Goal: Task Accomplishment & Management: Use online tool/utility

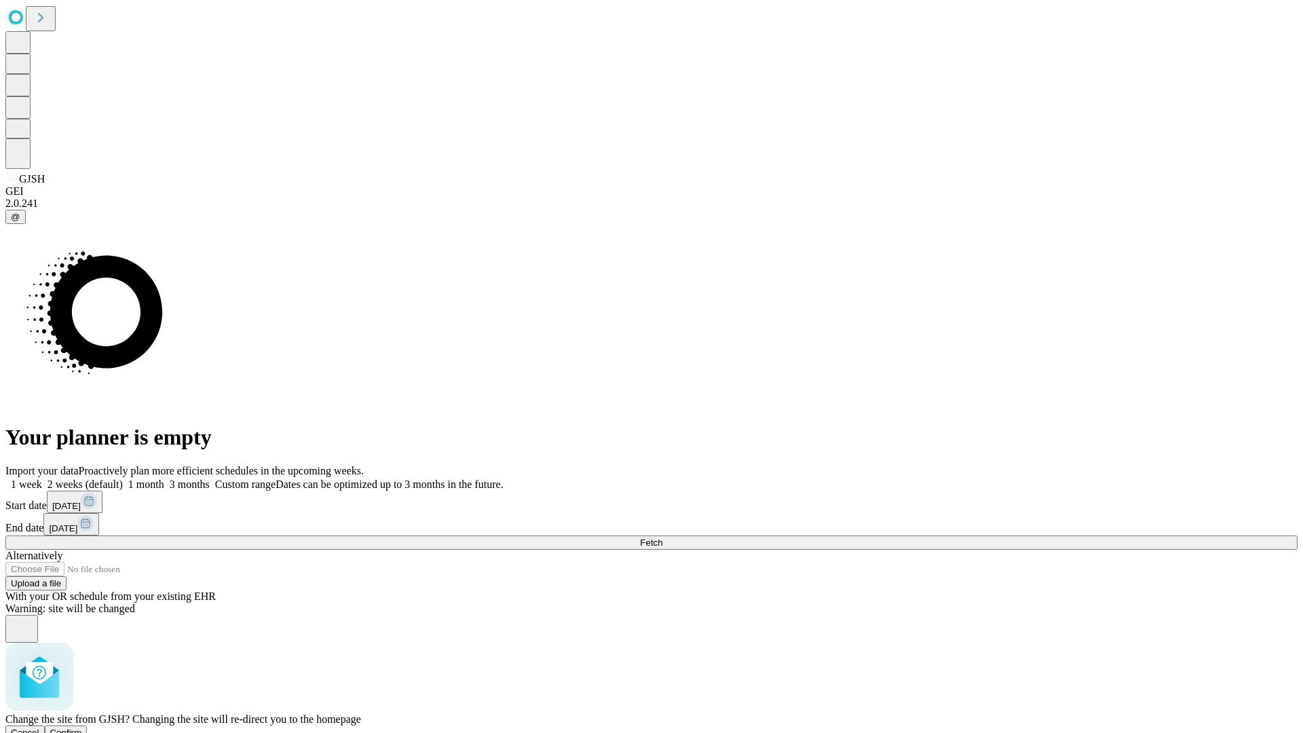
click at [82, 727] on span "Confirm" at bounding box center [66, 732] width 32 height 10
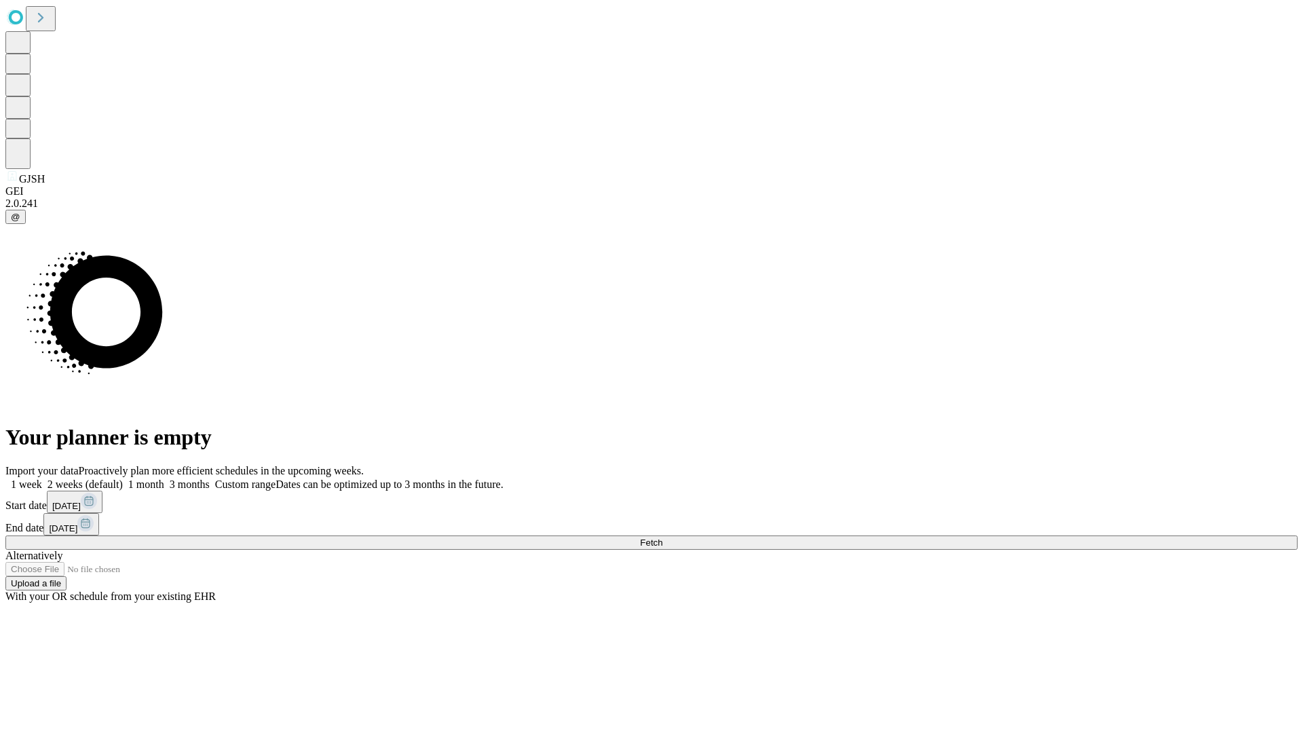
click at [123, 478] on label "2 weeks (default)" at bounding box center [82, 484] width 81 height 12
click at [662, 537] on span "Fetch" at bounding box center [651, 542] width 22 height 10
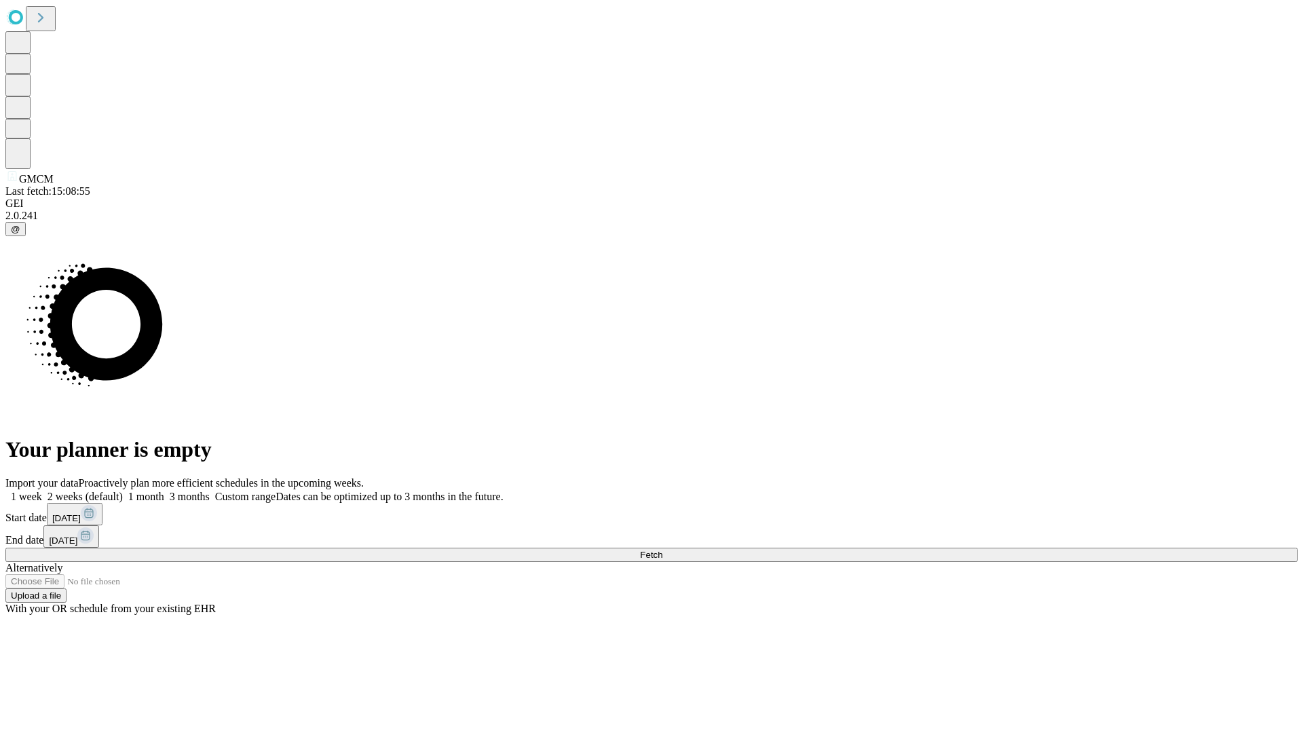
click at [123, 490] on label "2 weeks (default)" at bounding box center [82, 496] width 81 height 12
click at [662, 550] on span "Fetch" at bounding box center [651, 555] width 22 height 10
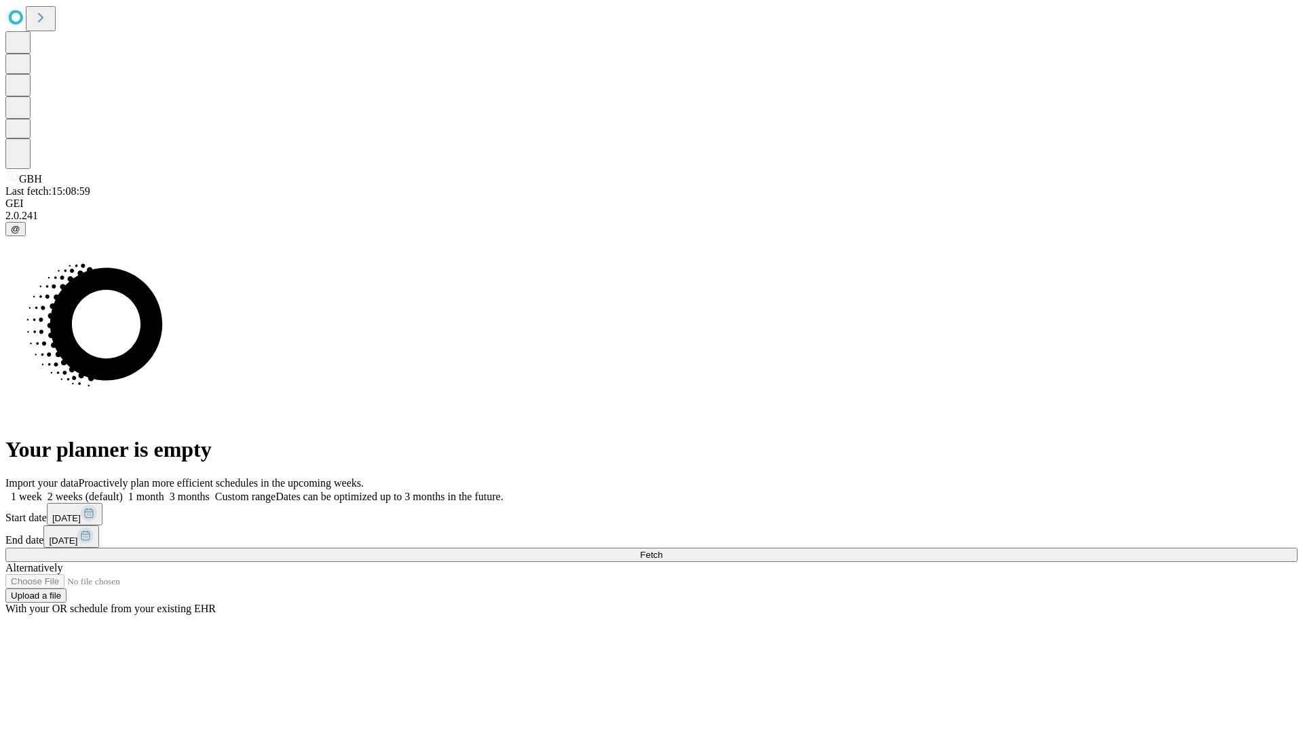
click at [123, 490] on label "2 weeks (default)" at bounding box center [82, 496] width 81 height 12
click at [662, 550] on span "Fetch" at bounding box center [651, 555] width 22 height 10
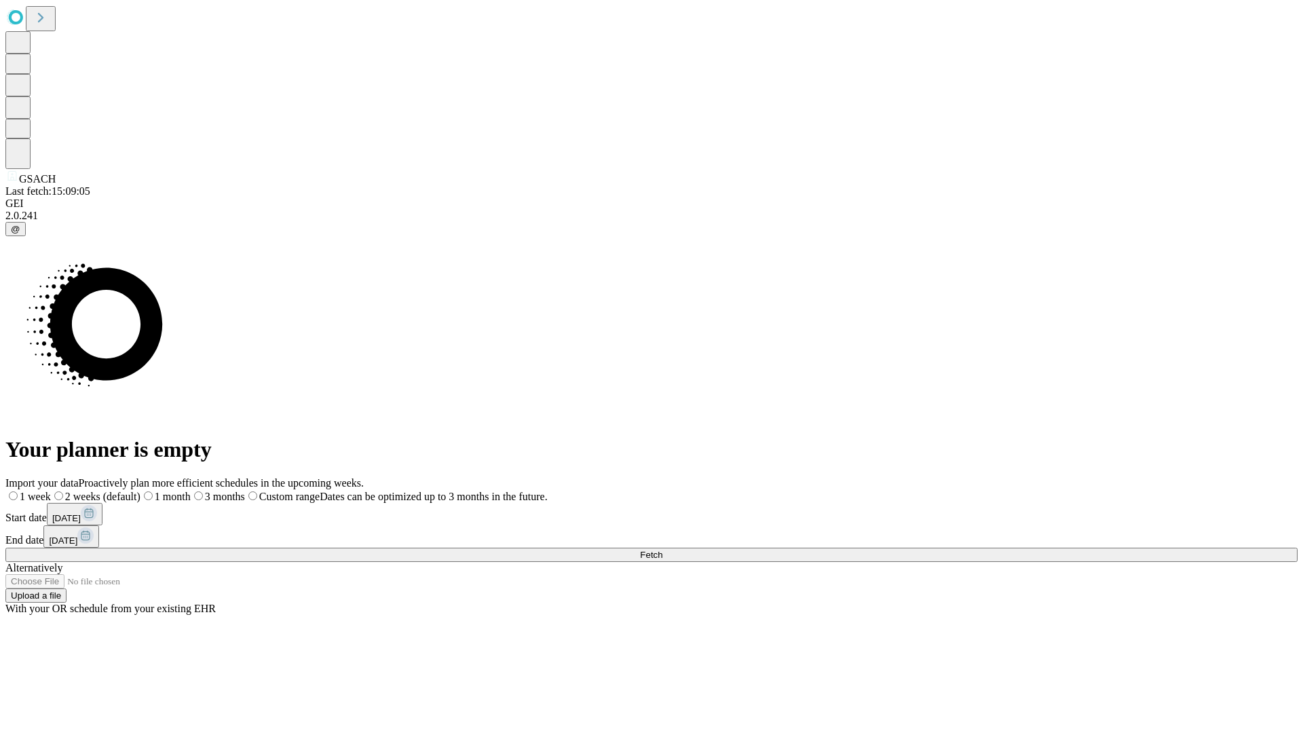
click at [140, 490] on label "2 weeks (default)" at bounding box center [96, 496] width 90 height 12
click at [662, 550] on span "Fetch" at bounding box center [651, 555] width 22 height 10
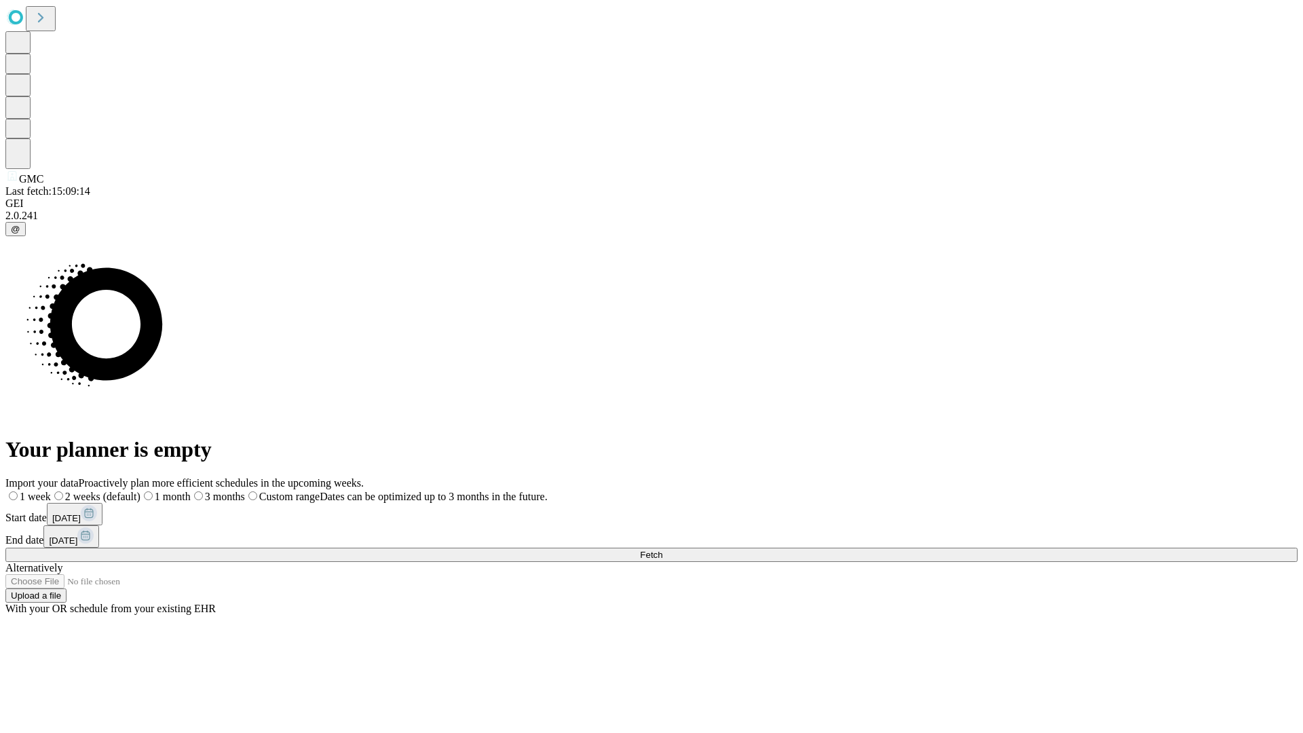
click at [140, 490] on label "2 weeks (default)" at bounding box center [96, 496] width 90 height 12
click at [662, 550] on span "Fetch" at bounding box center [651, 555] width 22 height 10
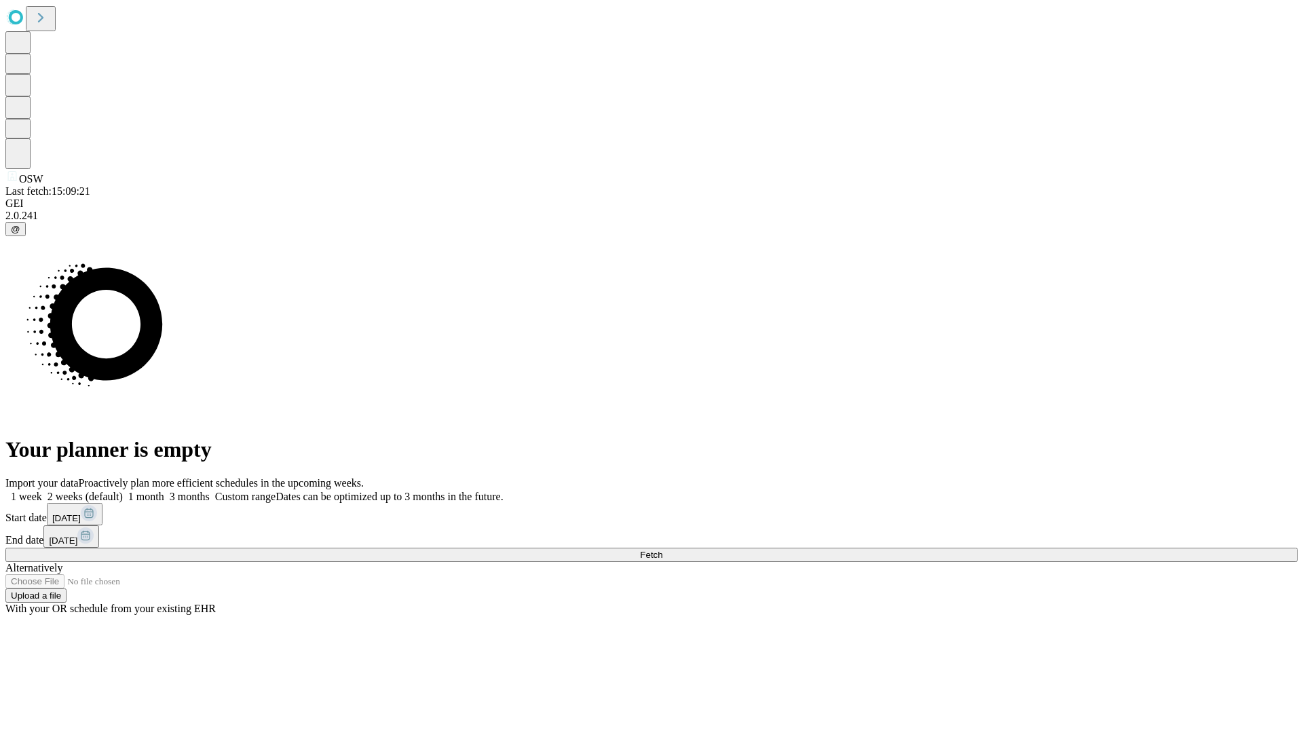
click at [123, 490] on label "2 weeks (default)" at bounding box center [82, 496] width 81 height 12
click at [662, 550] on span "Fetch" at bounding box center [651, 555] width 22 height 10
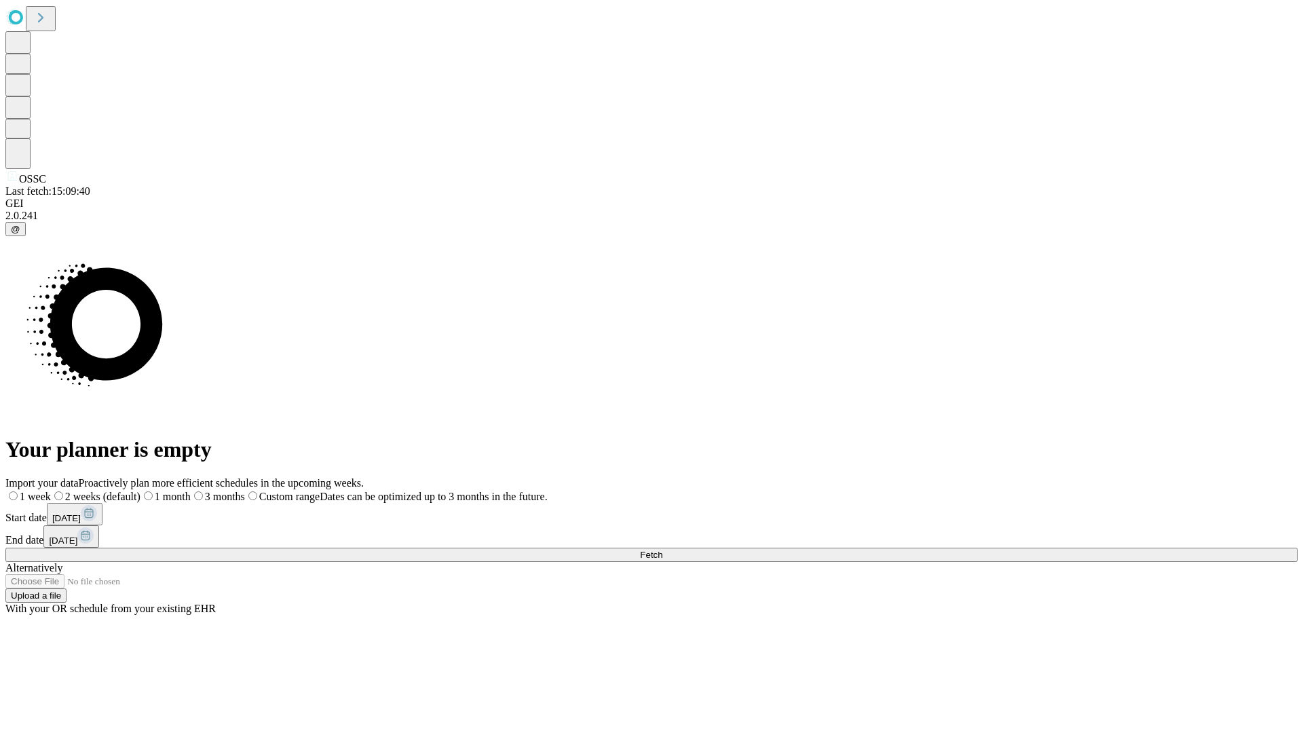
click at [140, 490] on label "2 weeks (default)" at bounding box center [96, 496] width 90 height 12
click at [662, 550] on span "Fetch" at bounding box center [651, 555] width 22 height 10
click at [123, 490] on label "2 weeks (default)" at bounding box center [82, 496] width 81 height 12
click at [662, 550] on span "Fetch" at bounding box center [651, 555] width 22 height 10
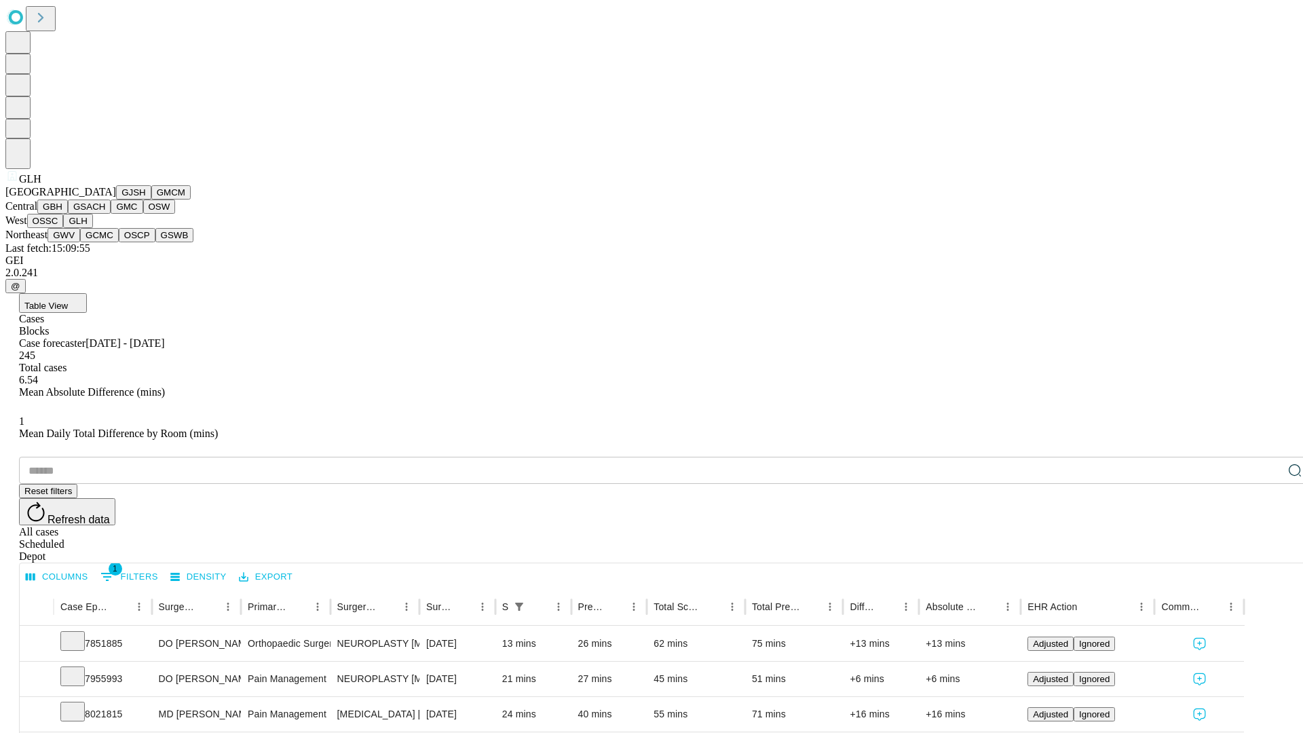
click at [80, 242] on button "GWV" at bounding box center [63, 235] width 33 height 14
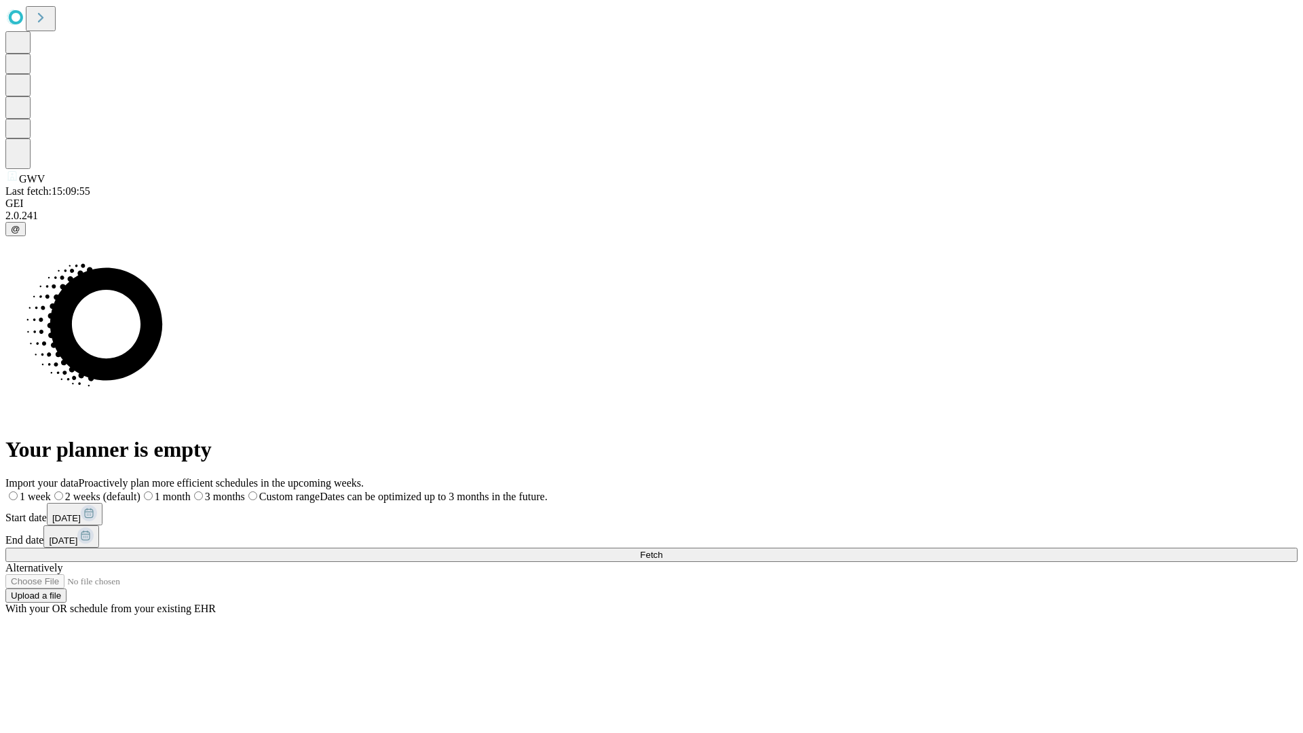
click at [140, 490] on label "2 weeks (default)" at bounding box center [96, 496] width 90 height 12
click at [662, 550] on span "Fetch" at bounding box center [651, 555] width 22 height 10
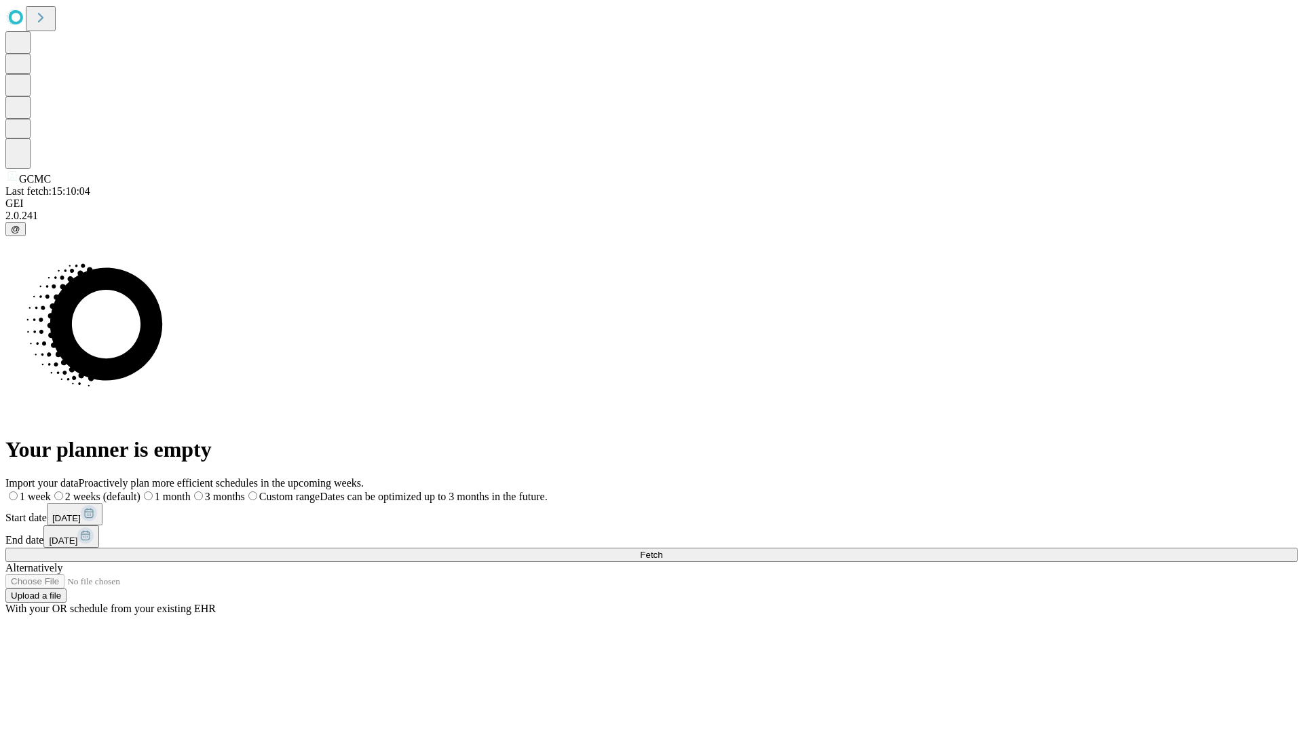
click at [140, 490] on label "2 weeks (default)" at bounding box center [96, 496] width 90 height 12
click at [662, 550] on span "Fetch" at bounding box center [651, 555] width 22 height 10
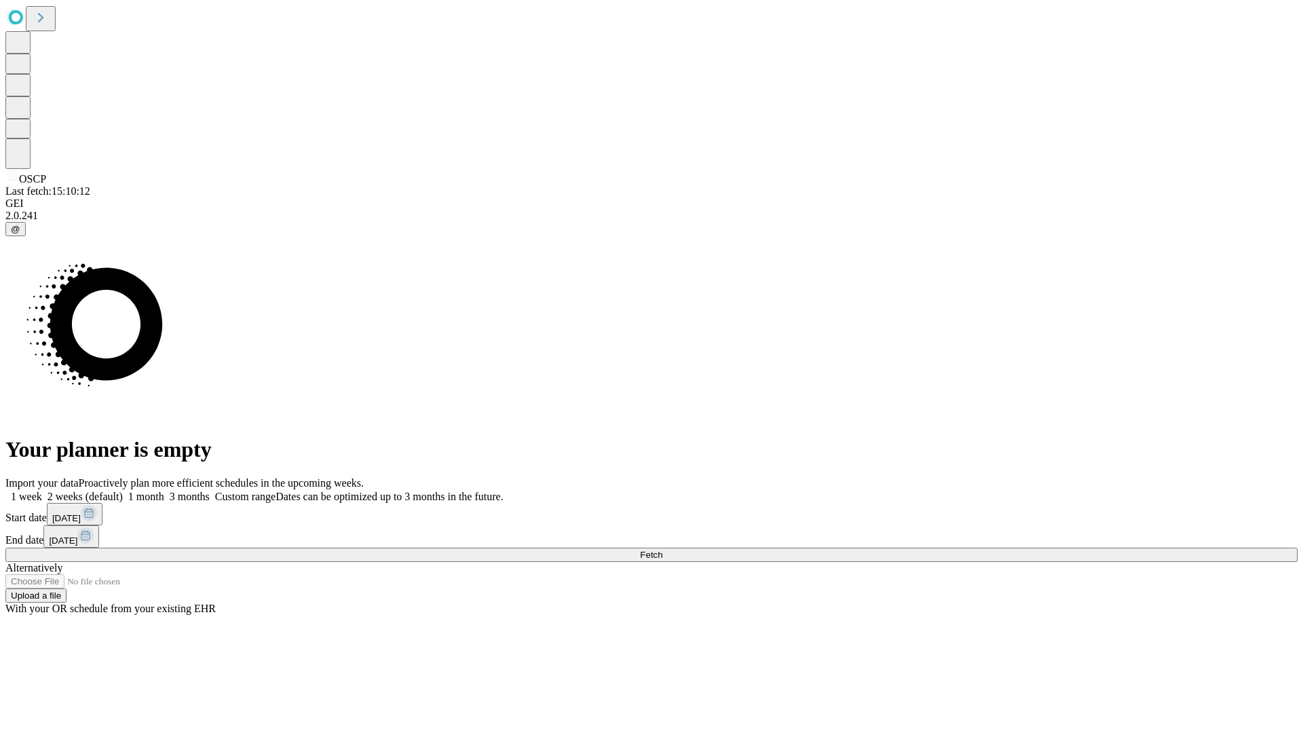
click at [123, 490] on label "2 weeks (default)" at bounding box center [82, 496] width 81 height 12
click at [662, 550] on span "Fetch" at bounding box center [651, 555] width 22 height 10
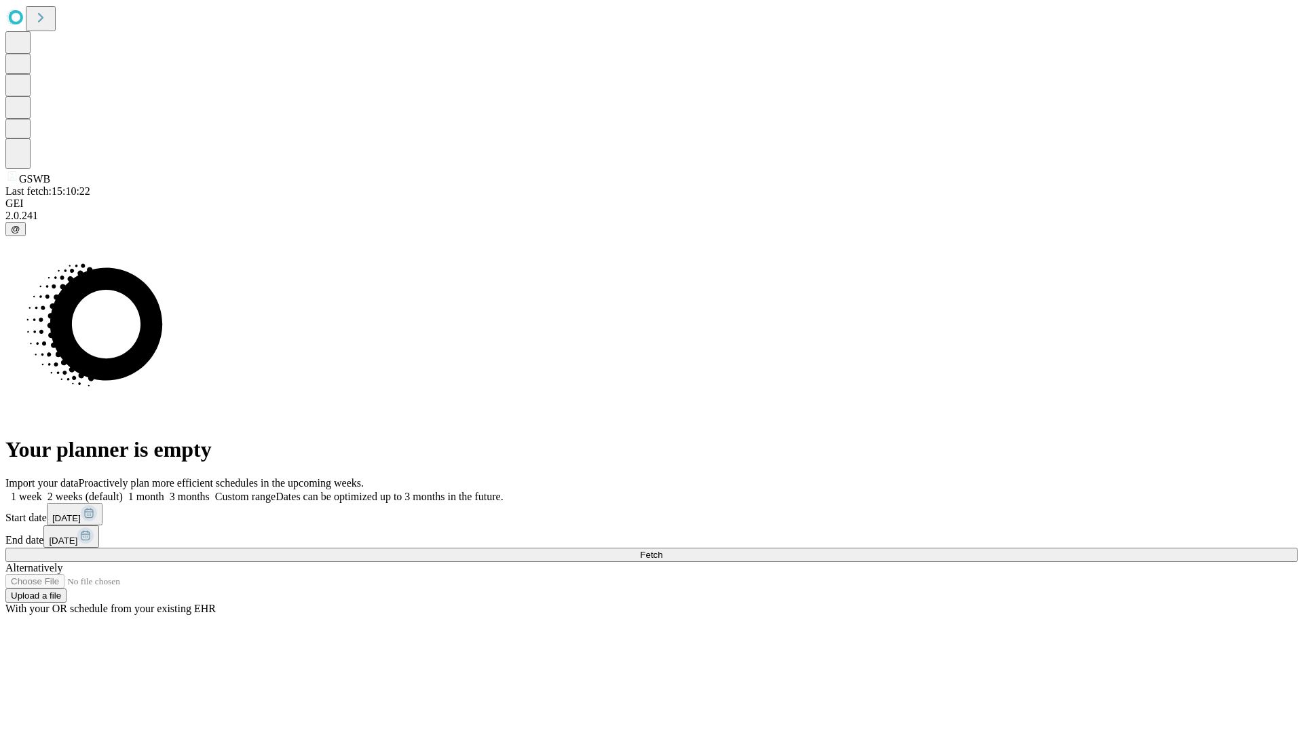
click at [123, 490] on label "2 weeks (default)" at bounding box center [82, 496] width 81 height 12
click at [662, 550] on span "Fetch" at bounding box center [651, 555] width 22 height 10
